Goal: Task Accomplishment & Management: Use online tool/utility

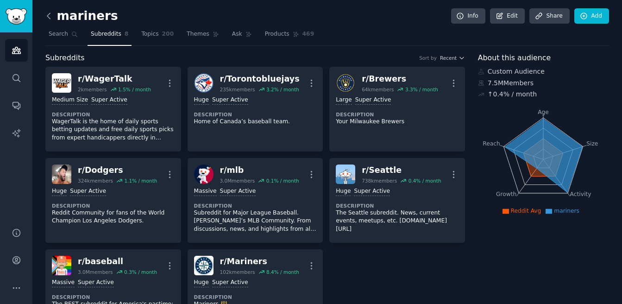
click at [50, 19] on icon at bounding box center [49, 16] width 10 height 10
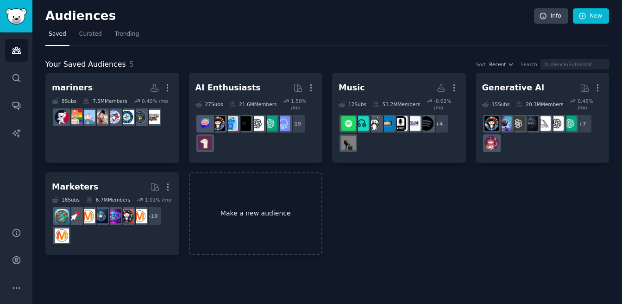
click at [241, 194] on link "Make a new audience" at bounding box center [256, 213] width 134 height 83
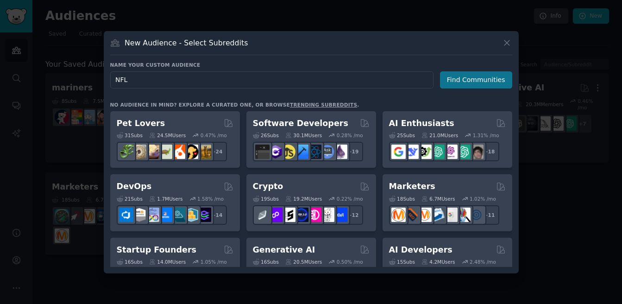
type input "NFL"
click at [469, 84] on button "Find Communities" at bounding box center [476, 79] width 72 height 17
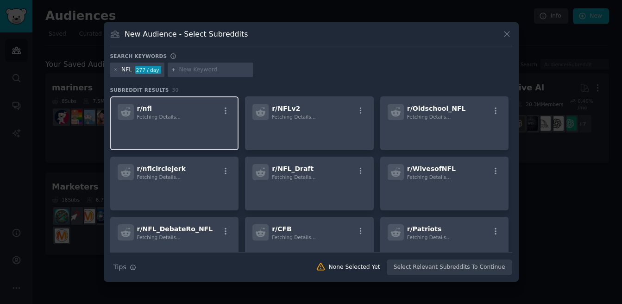
click at [191, 139] on p at bounding box center [175, 132] width 114 height 19
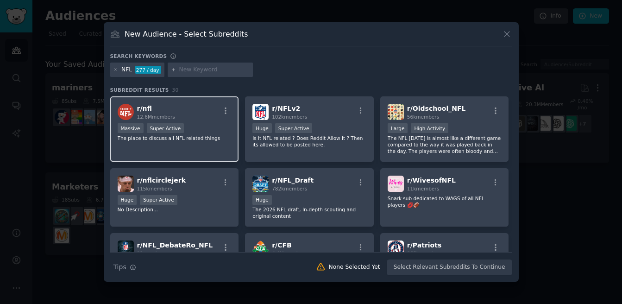
click at [550, 236] on div at bounding box center [311, 152] width 622 height 304
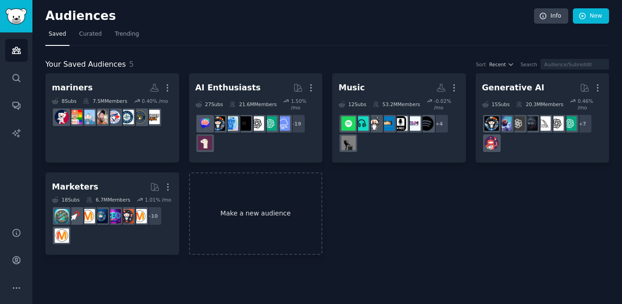
click at [281, 215] on link "Make a new audience" at bounding box center [256, 213] width 134 height 83
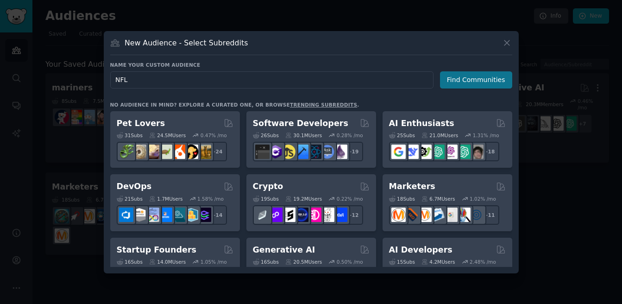
type input "NFL"
click at [474, 79] on button "Find Communities" at bounding box center [476, 79] width 72 height 17
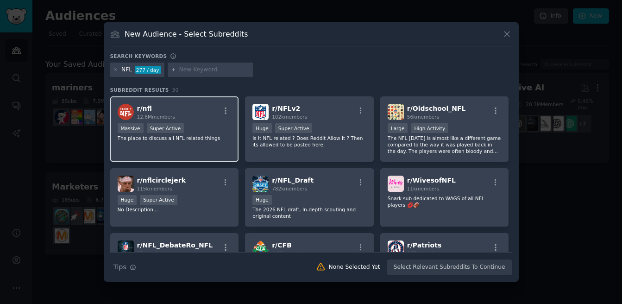
click at [173, 138] on p "The place to discuss all NFL related things" at bounding box center [175, 138] width 114 height 6
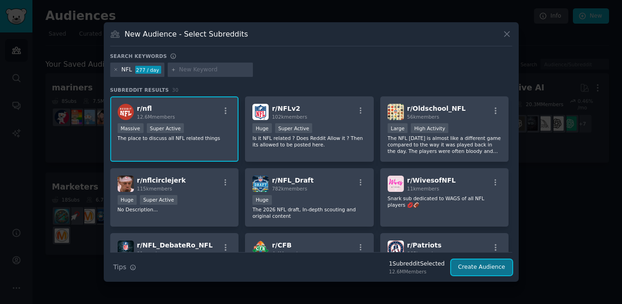
click at [487, 267] on button "Create Audience" at bounding box center [481, 267] width 61 height 16
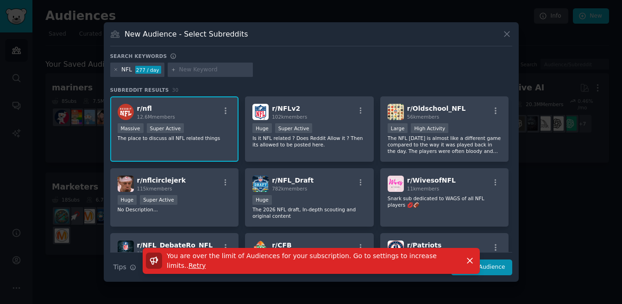
click at [514, 226] on div "New Audience - Select Subreddits Search keywords NFL 277 / day Subreddit Result…" at bounding box center [311, 152] width 415 height 260
click at [506, 34] on icon at bounding box center [506, 33] width 5 height 5
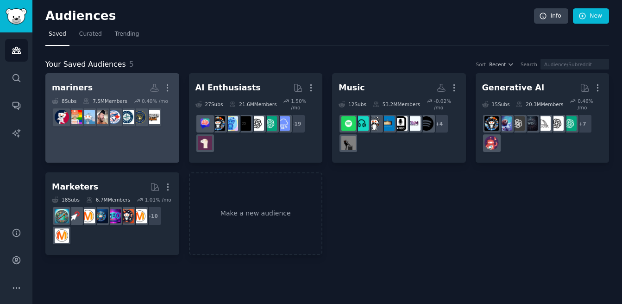
click at [99, 89] on h2 "mariners Custom Audience More" at bounding box center [112, 88] width 121 height 16
